Goal: Information Seeking & Learning: Learn about a topic

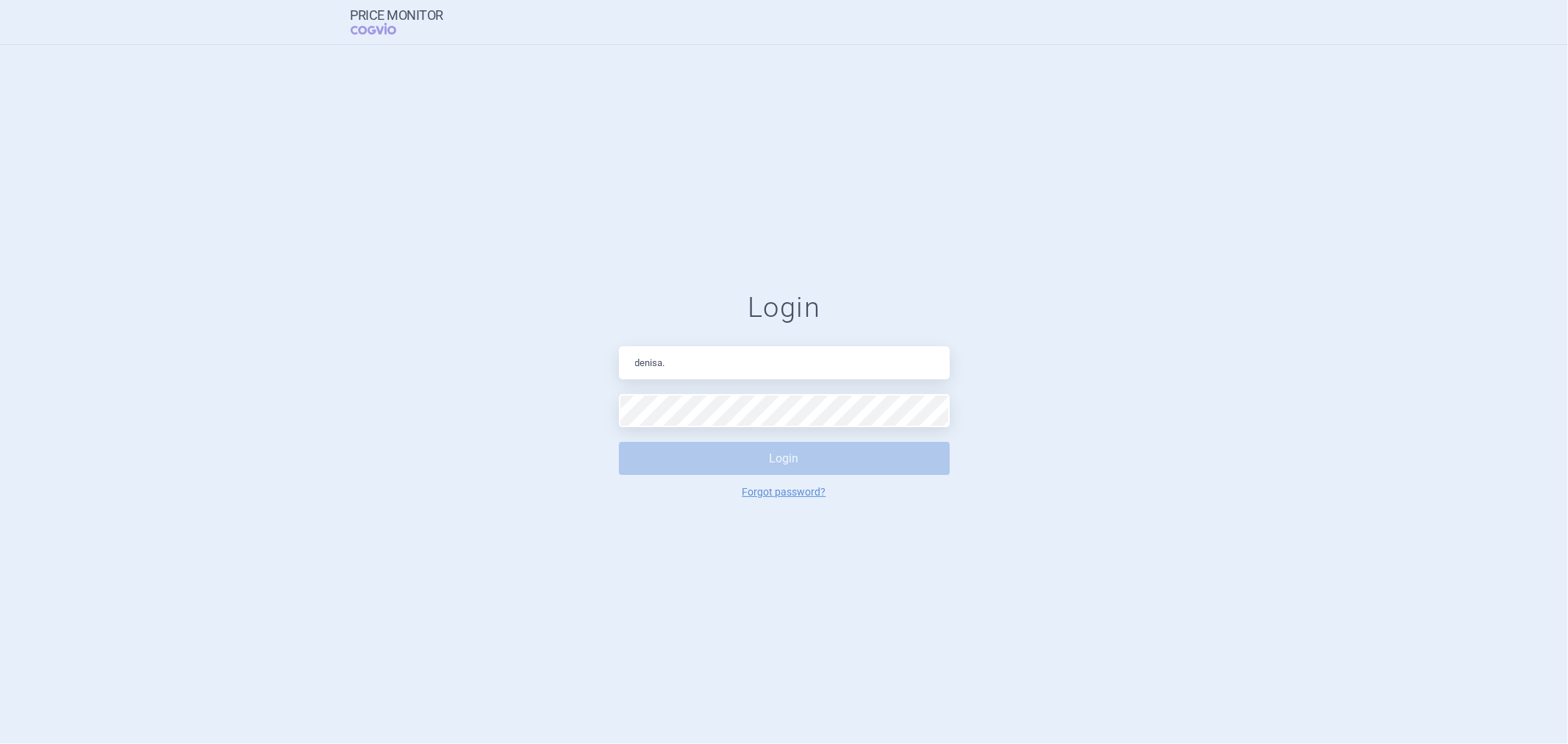
type input "[PERSON_NAME][EMAIL_ADDRESS][DOMAIN_NAME]"
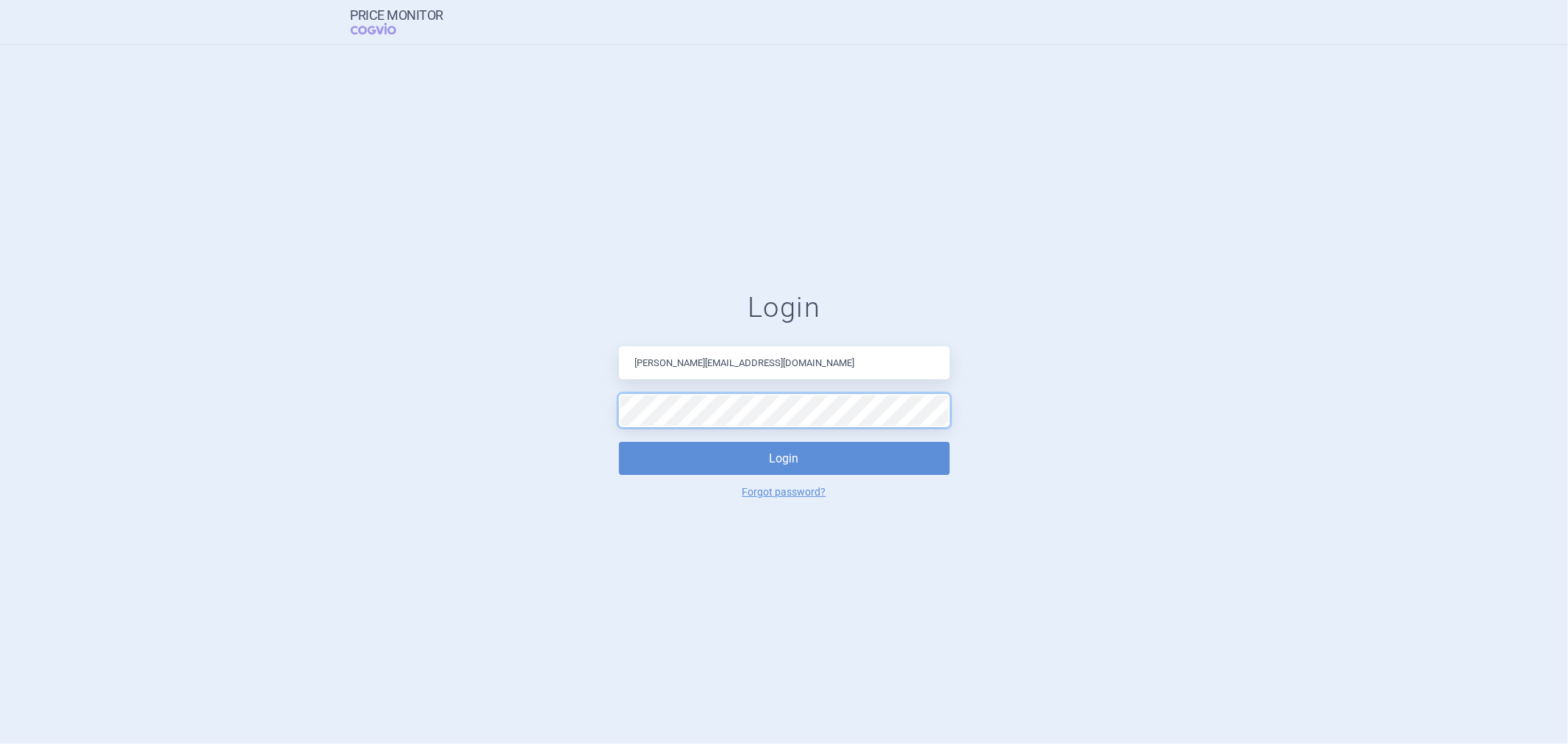
click at [619, 442] on button "Login" at bounding box center [784, 459] width 331 height 33
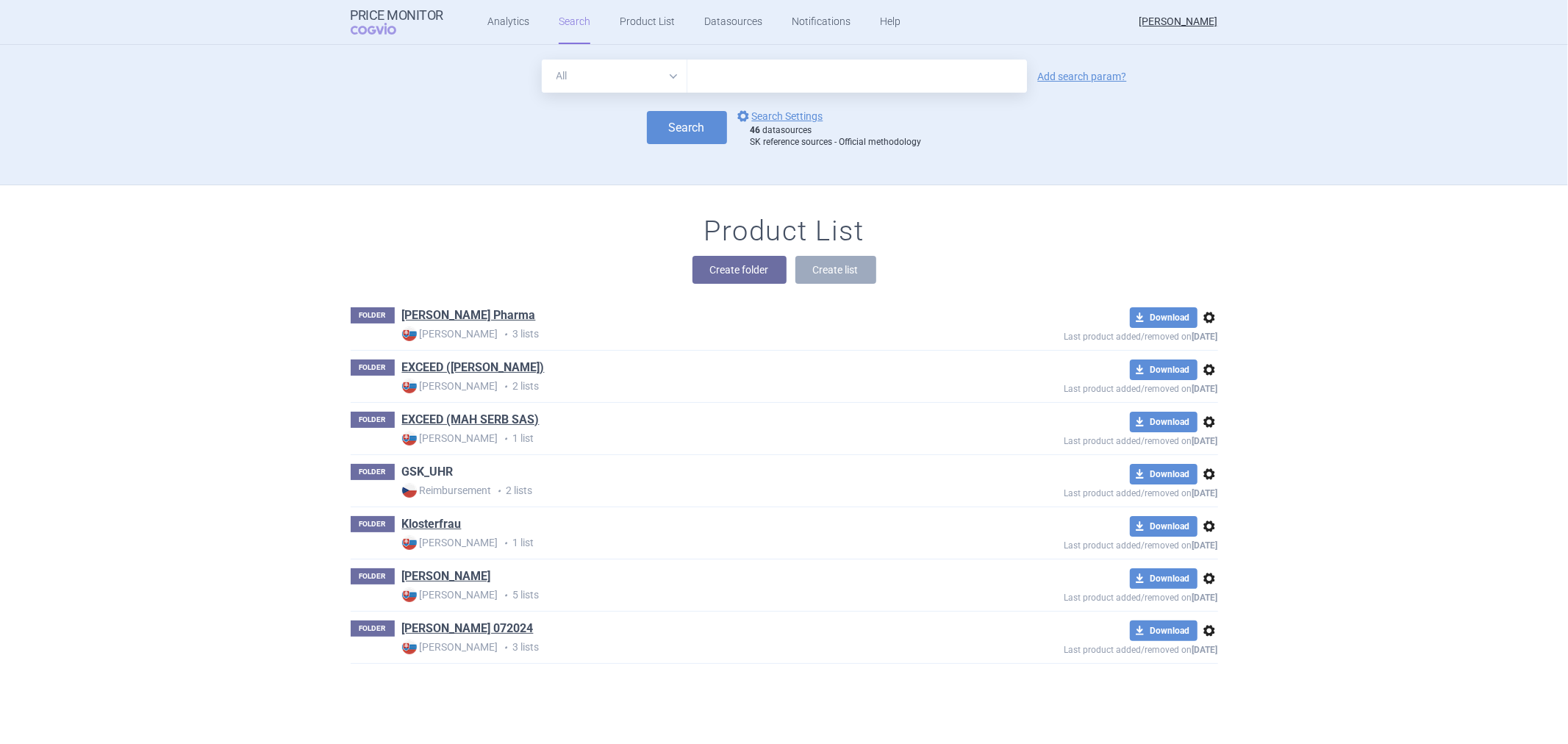
click at [419, 466] on link "GSK_UHR" at bounding box center [427, 471] width 51 height 16
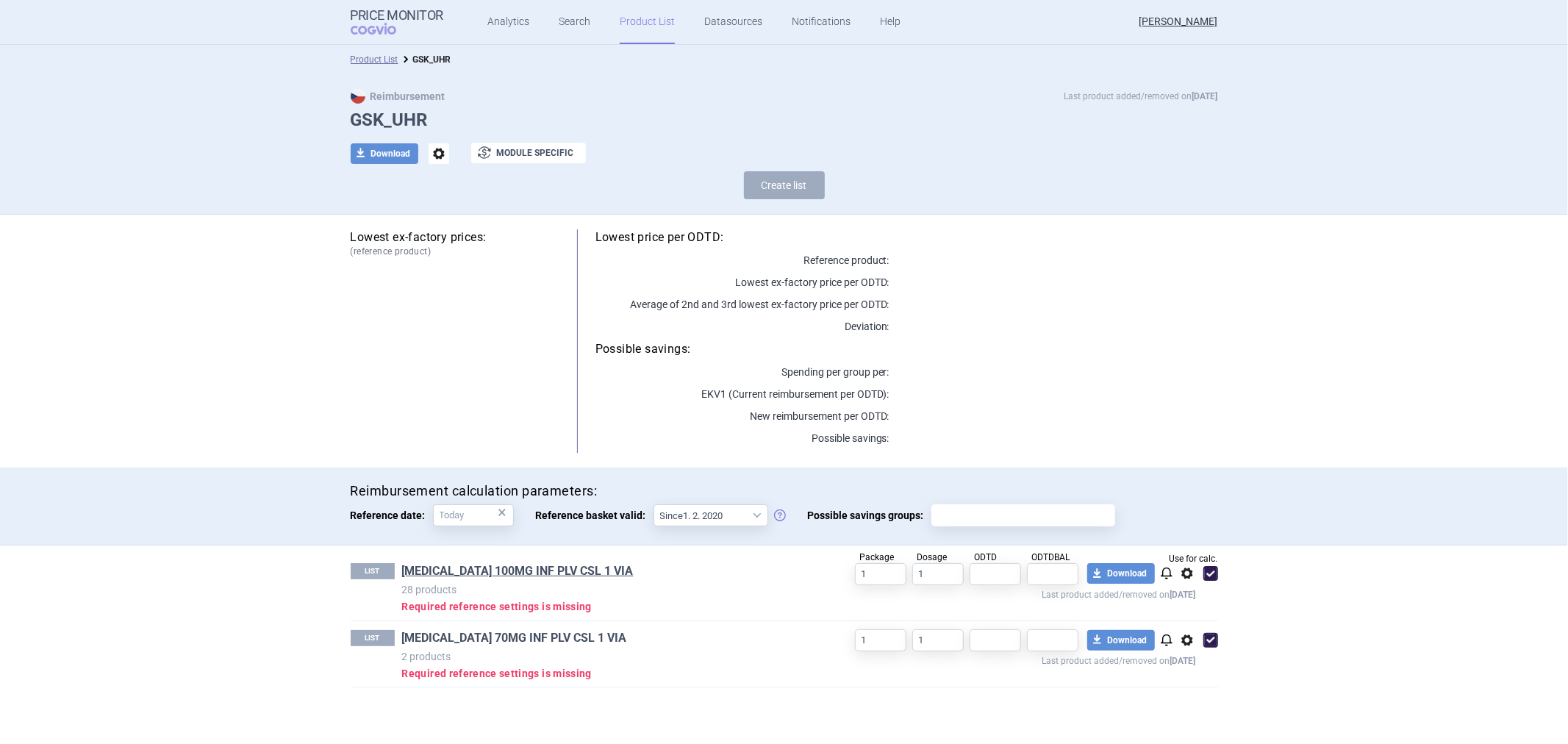
click at [518, 637] on link "[MEDICAL_DATA] 70MG INF PLV CSL 1 VIA" at bounding box center [514, 638] width 224 height 16
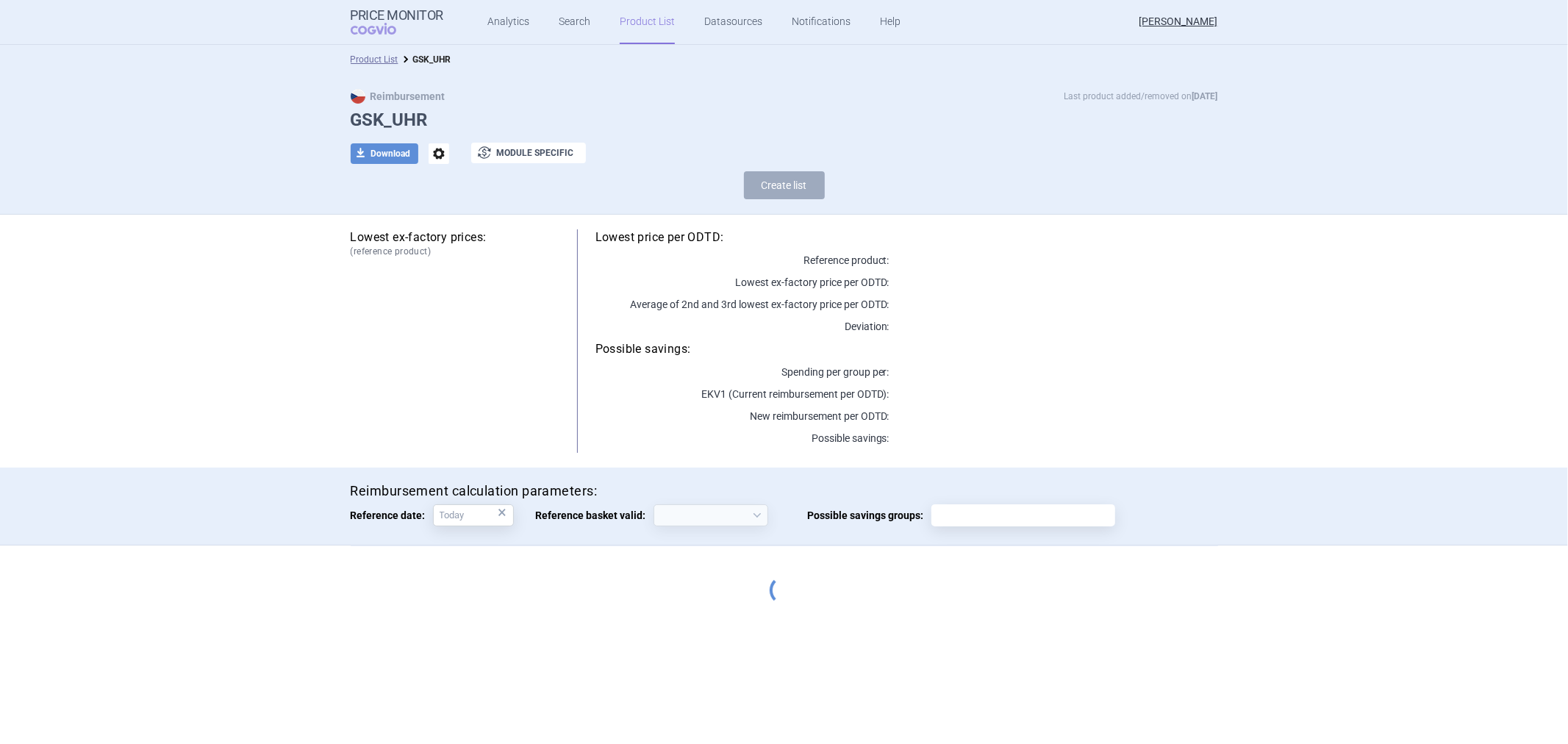
select select "[DATE]"
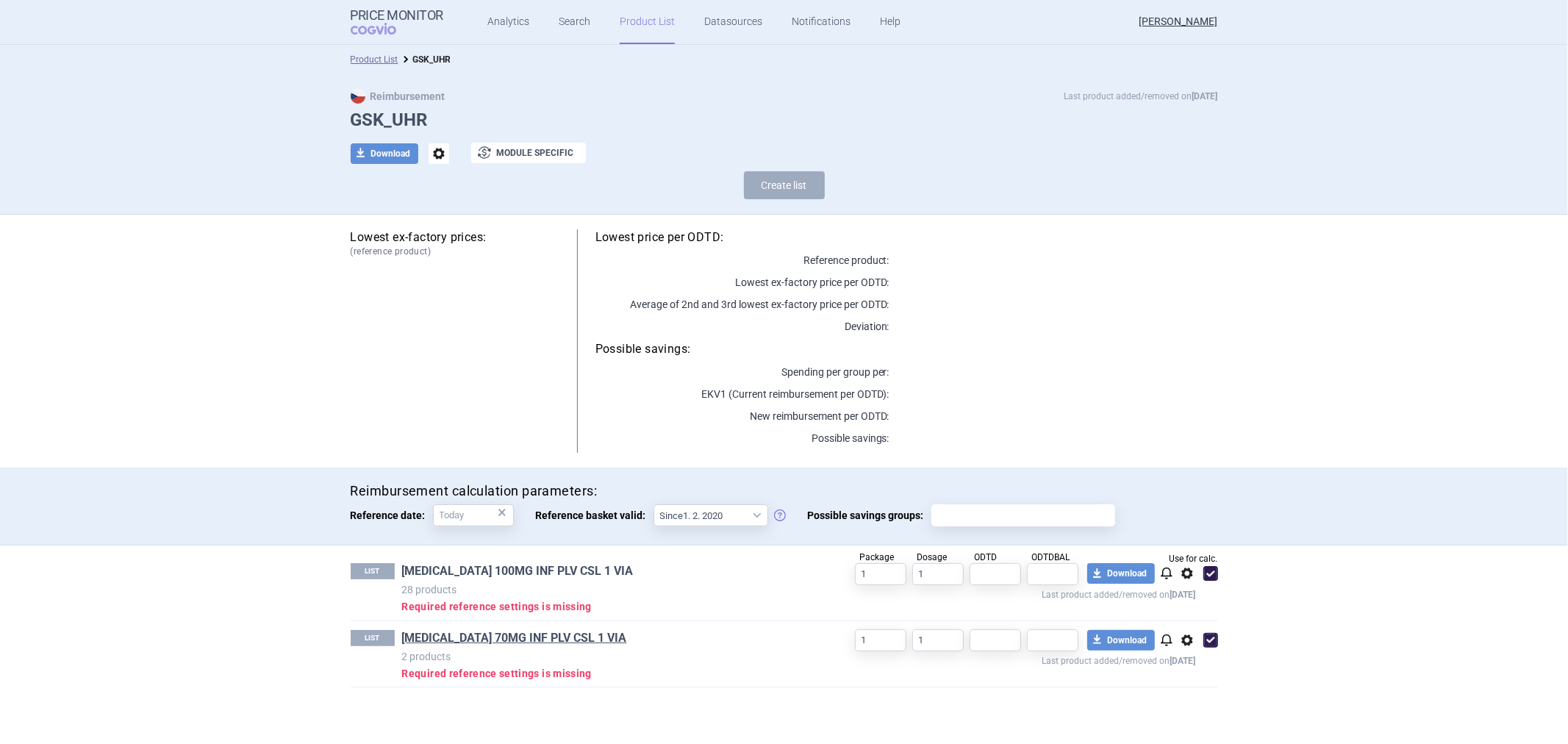
click at [445, 571] on link "[MEDICAL_DATA] 100MG INF PLV CSL 1 VIA" at bounding box center [517, 571] width 231 height 16
